Goal: Task Accomplishment & Management: Complete application form

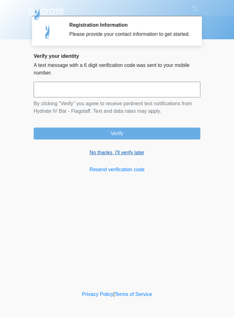
click at [122, 156] on link "No thanks, I'll verify later" at bounding box center [117, 153] width 166 height 8
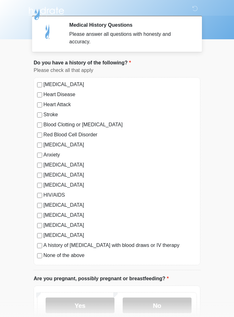
click at [46, 157] on label "Anxiety" at bounding box center [119, 155] width 153 height 8
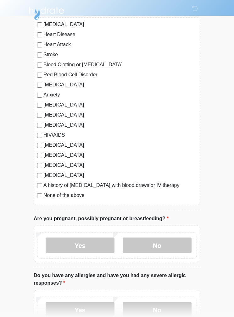
scroll to position [60, 0]
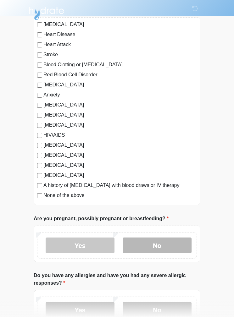
click at [166, 245] on label "No" at bounding box center [156, 245] width 69 height 16
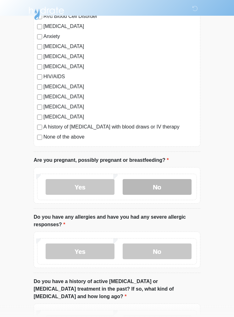
scroll to position [128, 0]
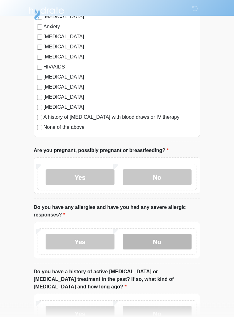
click at [159, 241] on label "No" at bounding box center [156, 242] width 69 height 16
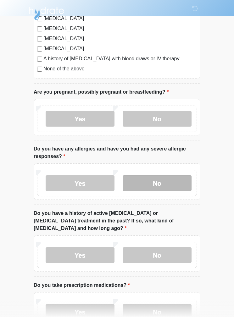
scroll to position [189, 0]
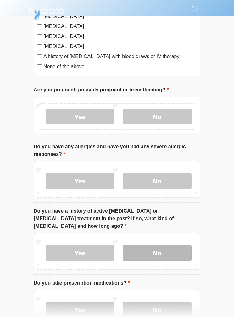
click at [158, 246] on label "No" at bounding box center [156, 253] width 69 height 16
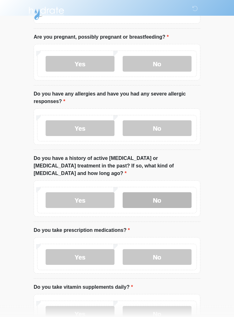
scroll to position [242, 0]
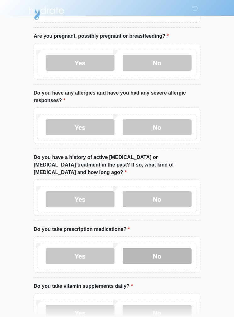
click at [156, 251] on label "No" at bounding box center [156, 256] width 69 height 16
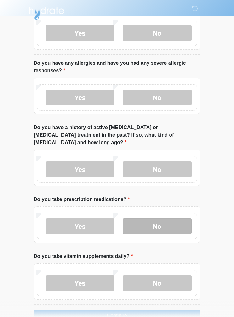
scroll to position [277, 0]
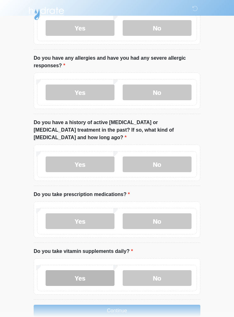
click at [84, 270] on label "Yes" at bounding box center [80, 278] width 69 height 16
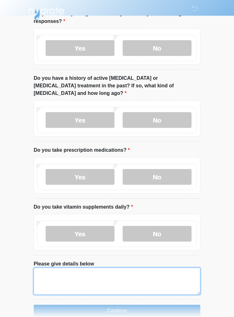
click at [68, 269] on textarea "Please give details below" at bounding box center [117, 280] width 166 height 27
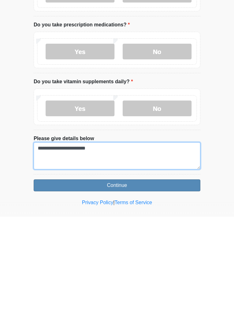
type textarea "**********"
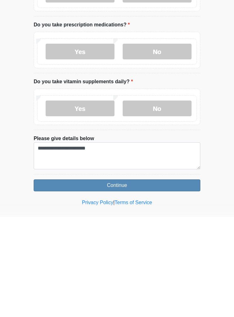
click at [120, 279] on button "Continue" at bounding box center [117, 285] width 166 height 12
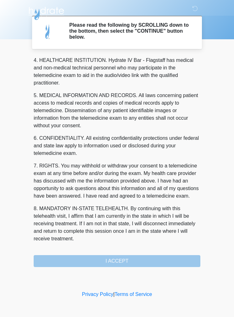
scroll to position [181, 0]
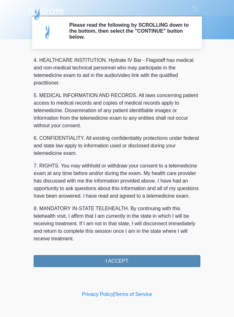
click at [112, 264] on button "I ACCEPT" at bounding box center [117, 261] width 166 height 12
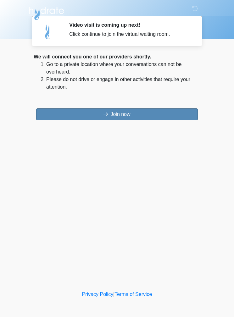
click at [120, 115] on button "Join now" at bounding box center [116, 114] width 161 height 12
